Goal: Transaction & Acquisition: Purchase product/service

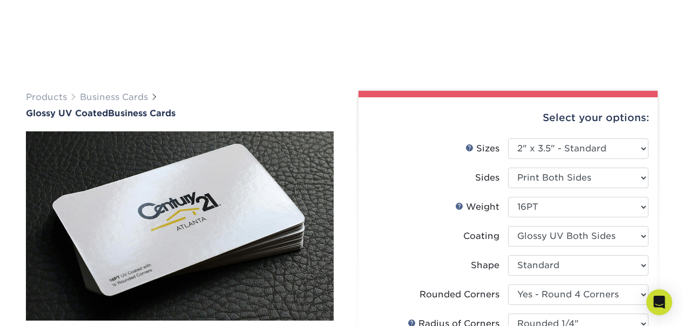
select select "2.00x3.50"
select select "7672df9e-0e0a-464d-8e1f-920c575e4da3"
select select "479fbfe7-6a0c-4895-8c9a-81739b7486c9"
select select "3b5148f1-0588-4f88-a218-97bcfdce65c1"
select select "upload"
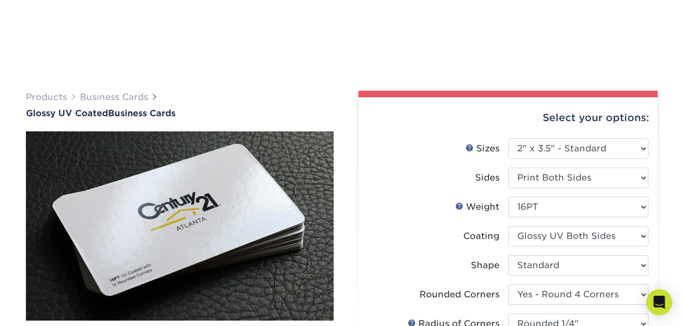
select select "500 – $77.00"
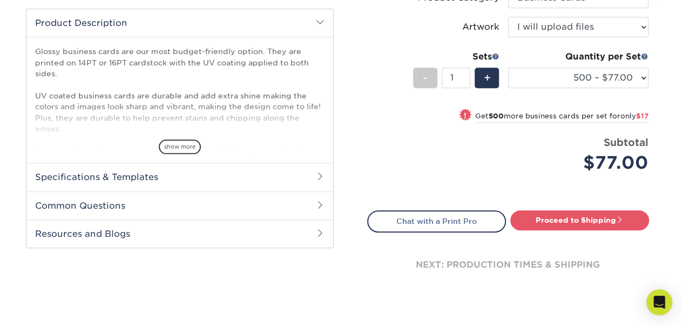
scroll to position [360, 0]
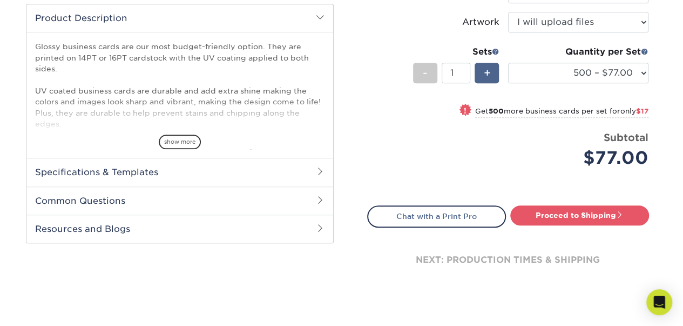
click at [487, 71] on span "+" at bounding box center [486, 73] width 7 height 16
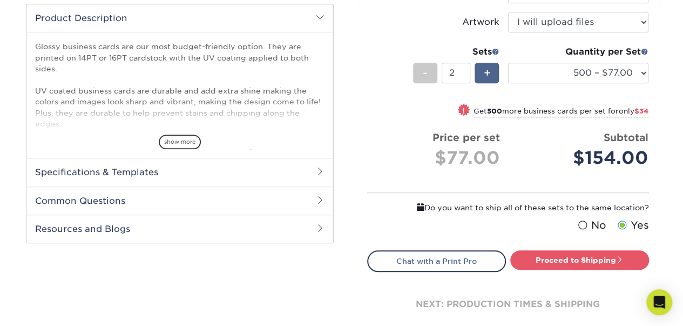
click at [487, 71] on span "+" at bounding box center [486, 73] width 7 height 16
type input "3"
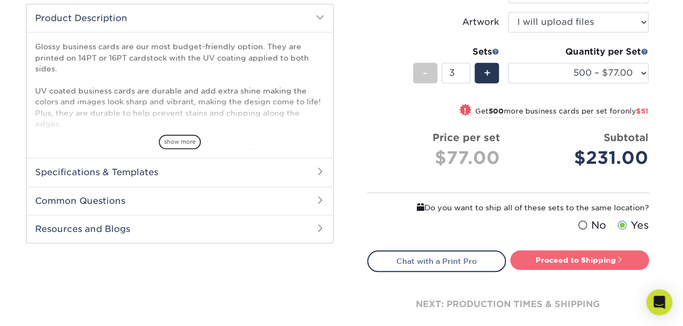
click at [574, 258] on link "Proceed to Shipping" at bounding box center [579, 259] width 139 height 19
type input "Set 1"
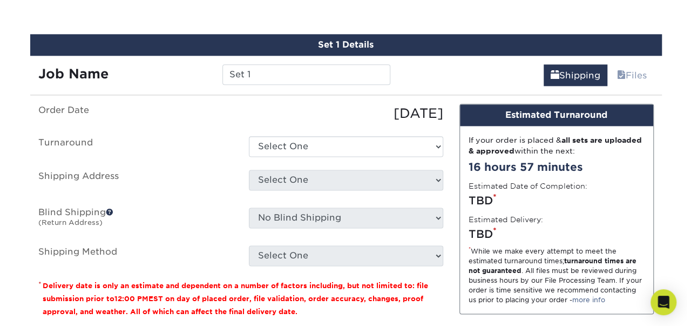
scroll to position [638, 0]
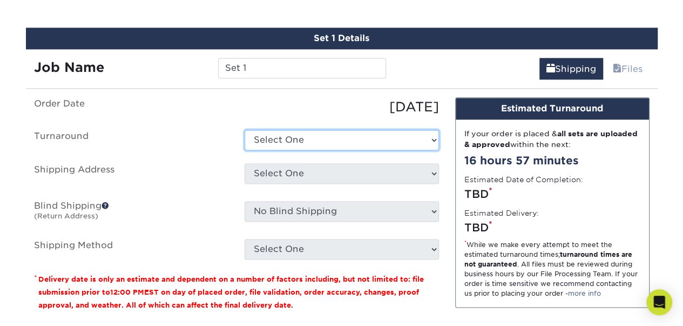
click at [375, 143] on select "Select One 2-4 Business Days 2 Day Next Business Day" at bounding box center [342, 140] width 194 height 21
select select "b7ea2072-59de-4787-94f8-cfd055b4df7e"
click at [245, 130] on select "Select One 2-4 Business Days 2 Day Next Business Day" at bounding box center [342, 140] width 194 height 21
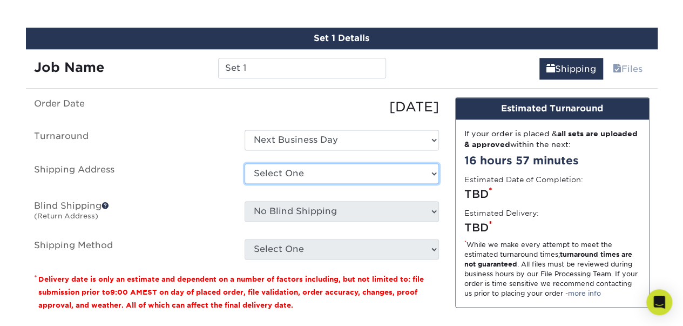
click at [315, 174] on select "Select One + Add New Address - Login" at bounding box center [342, 173] width 194 height 21
select select "newaddress"
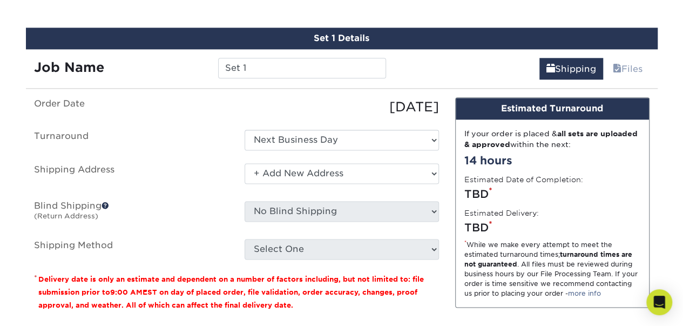
click at [245, 163] on select "Select One + Add New Address - Login" at bounding box center [342, 173] width 194 height 21
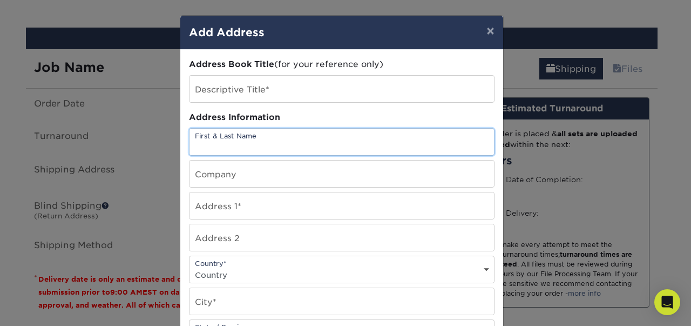
click at [280, 139] on input "text" at bounding box center [342, 142] width 305 height 26
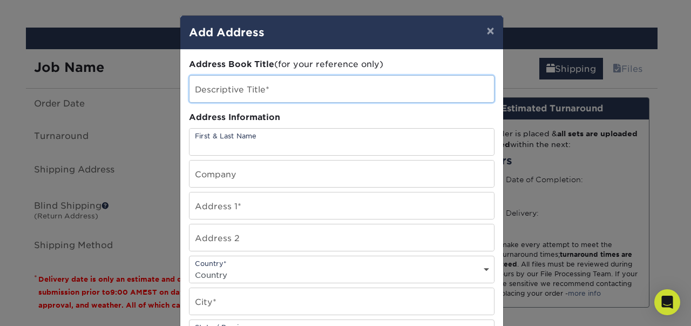
click at [276, 86] on input "text" at bounding box center [342, 89] width 305 height 26
type input "[GEOGRAPHIC_DATA]"
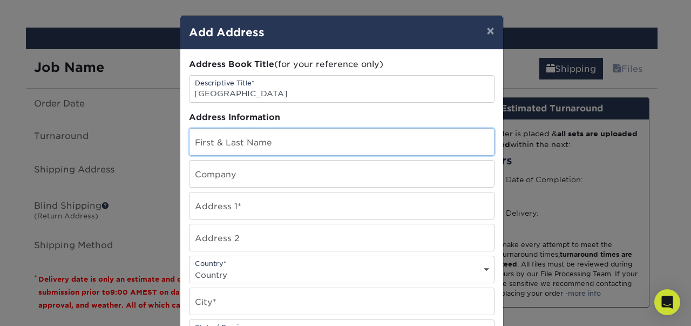
click at [207, 149] on input "text" at bounding box center [342, 142] width 305 height 26
type input "[PERSON_NAME]"
type input "FORTIFIED GRAFX"
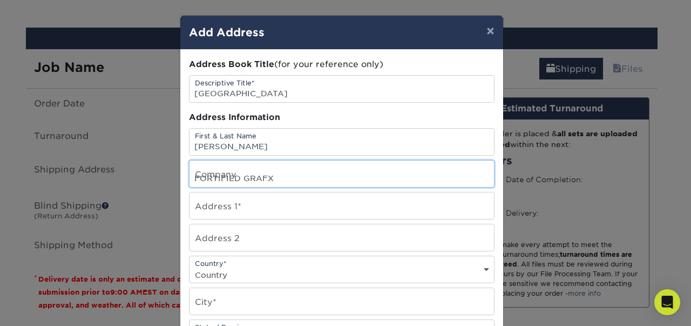
type input "[STREET_ADDRESS]"
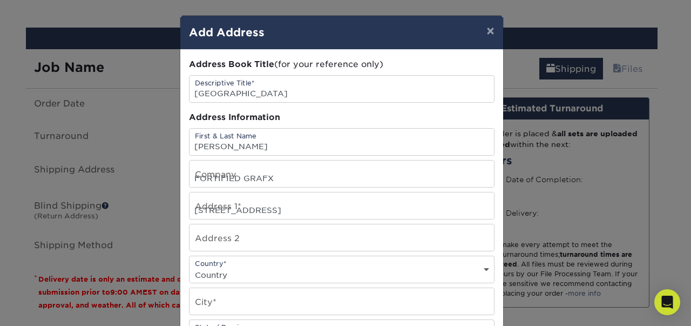
select select "US"
type input "[GEOGRAPHIC_DATA]"
select select "[GEOGRAPHIC_DATA]"
type input "77029"
type input "8323307166"
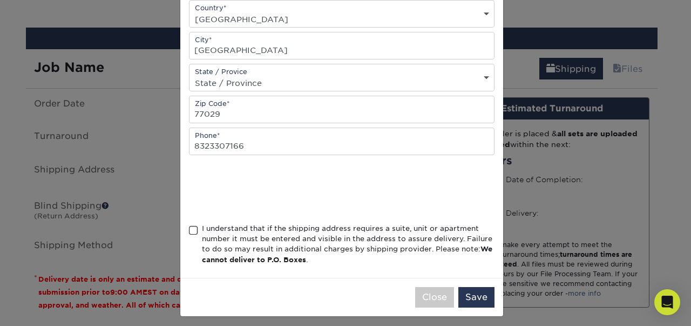
scroll to position [257, 0]
click at [191, 224] on span at bounding box center [193, 229] width 9 height 10
click at [0, 0] on input "I understand that if the shipping address requires a suite, unit or apartment n…" at bounding box center [0, 0] width 0 height 0
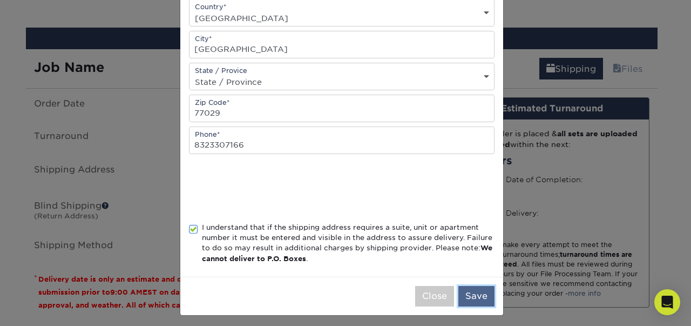
click at [468, 288] on button "Save" at bounding box center [477, 296] width 36 height 21
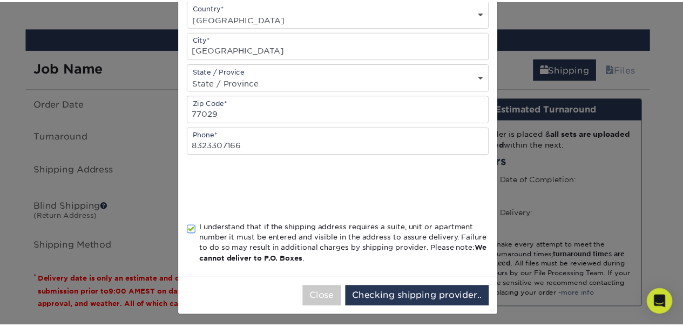
scroll to position [0, 0]
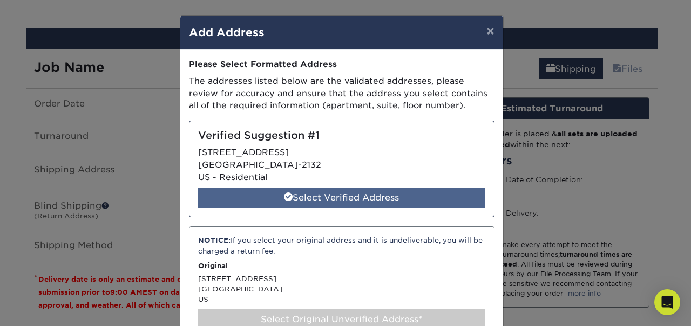
click at [307, 203] on div "Select Verified Address" at bounding box center [341, 197] width 287 height 21
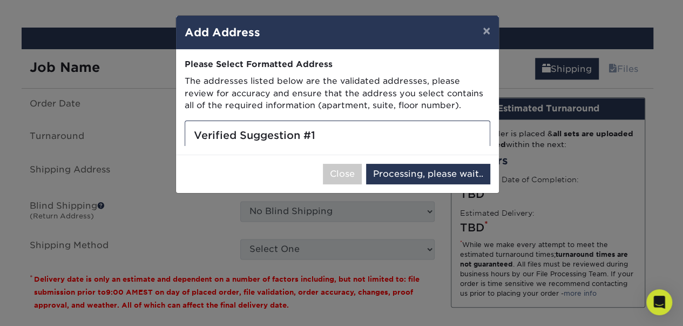
select select "285327"
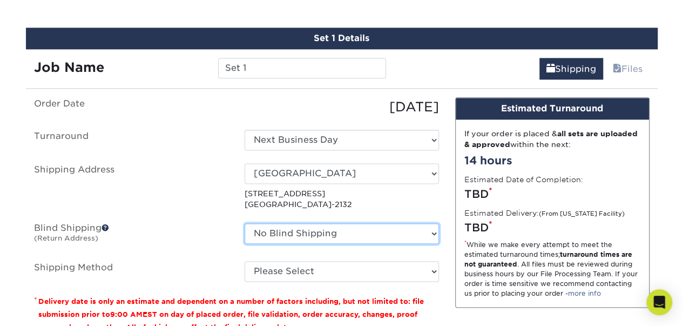
click at [365, 237] on select "No Blind Shipping + Add New Address" at bounding box center [342, 233] width 194 height 21
click at [245, 223] on select "No Blind Shipping + Add New Address" at bounding box center [342, 233] width 194 height 21
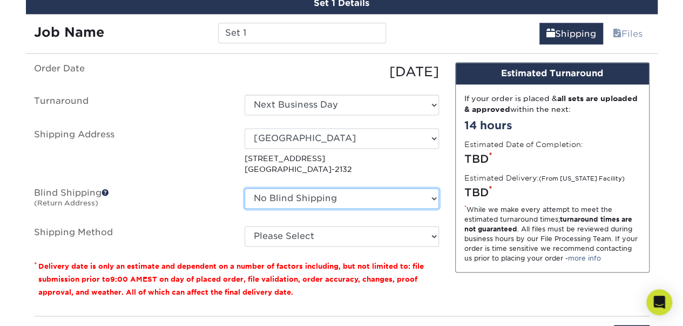
scroll to position [674, 0]
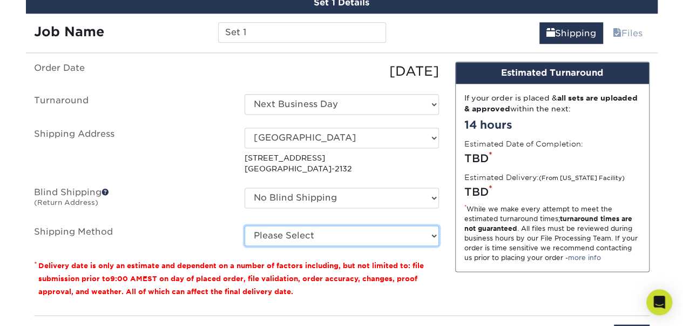
click at [338, 231] on select "Please Select 3 Day Shipping Service (+$20.04) Ground Shipping (+$20.27) 2 Day …" at bounding box center [342, 235] width 194 height 21
click at [245, 225] on select "Please Select 3 Day Shipping Service (+$20.04) Ground Shipping (+$20.27) 2 Day …" at bounding box center [342, 235] width 194 height 21
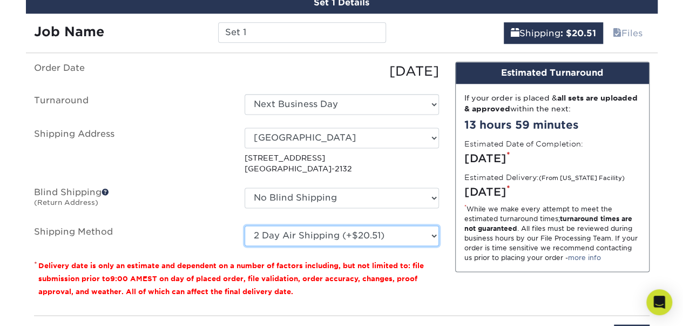
click at [335, 226] on select "Please Select 3 Day Shipping Service (+$20.04) Ground Shipping (+$20.27) 2 Day …" at bounding box center [342, 235] width 194 height 21
click at [245, 225] on select "Please Select 3 Day Shipping Service (+$20.04) Ground Shipping (+$20.27) 2 Day …" at bounding box center [342, 235] width 194 height 21
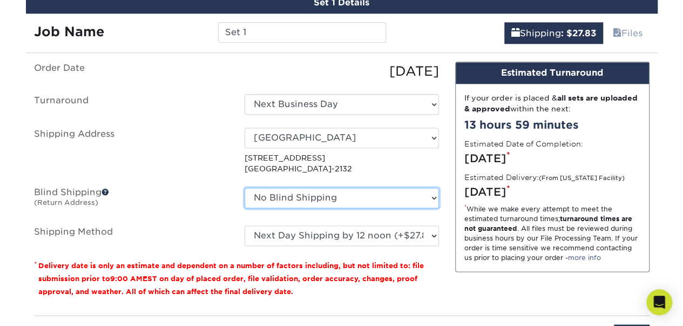
click at [389, 190] on select "No Blind Shipping + Add New Address" at bounding box center [342, 197] width 194 height 21
click at [392, 169] on p "[STREET_ADDRESS]" at bounding box center [342, 163] width 194 height 22
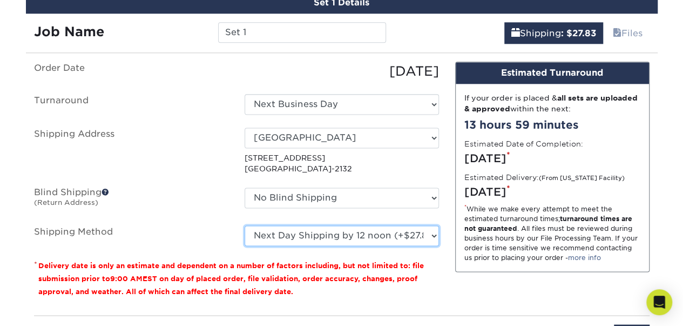
click at [372, 235] on select "Please Select 3 Day Shipping Service (+$20.04) Ground Shipping (+$20.27) 2 Day …" at bounding box center [342, 235] width 194 height 21
select select "12"
click at [245, 225] on select "Please Select 3 Day Shipping Service (+$20.04) Ground Shipping (+$20.27) 2 Day …" at bounding box center [342, 235] width 194 height 21
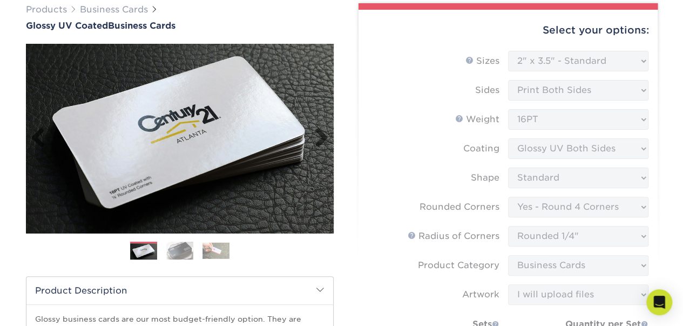
scroll to position [80, 0]
